Goal: Task Accomplishment & Management: Complete application form

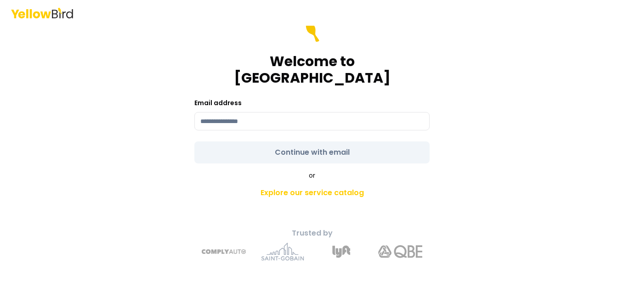
click at [63, 15] on icon at bounding box center [64, 14] width 3 height 7
click at [329, 184] on link "Explore our service catalog" at bounding box center [312, 193] width 324 height 18
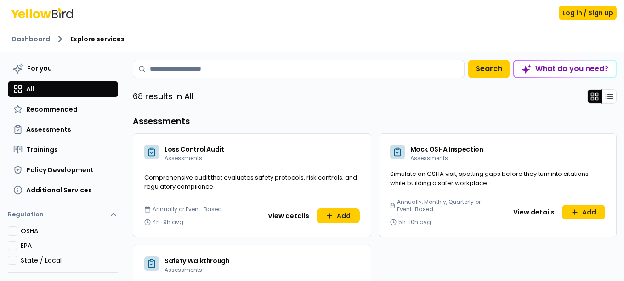
click at [51, 11] on icon at bounding box center [42, 13] width 62 height 11
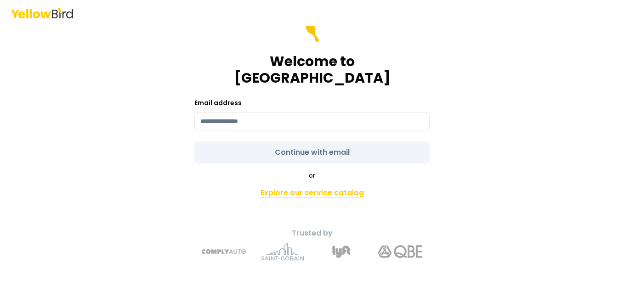
click at [332, 184] on link "Explore our service catalog" at bounding box center [312, 193] width 324 height 18
